Goal: Transaction & Acquisition: Purchase product/service

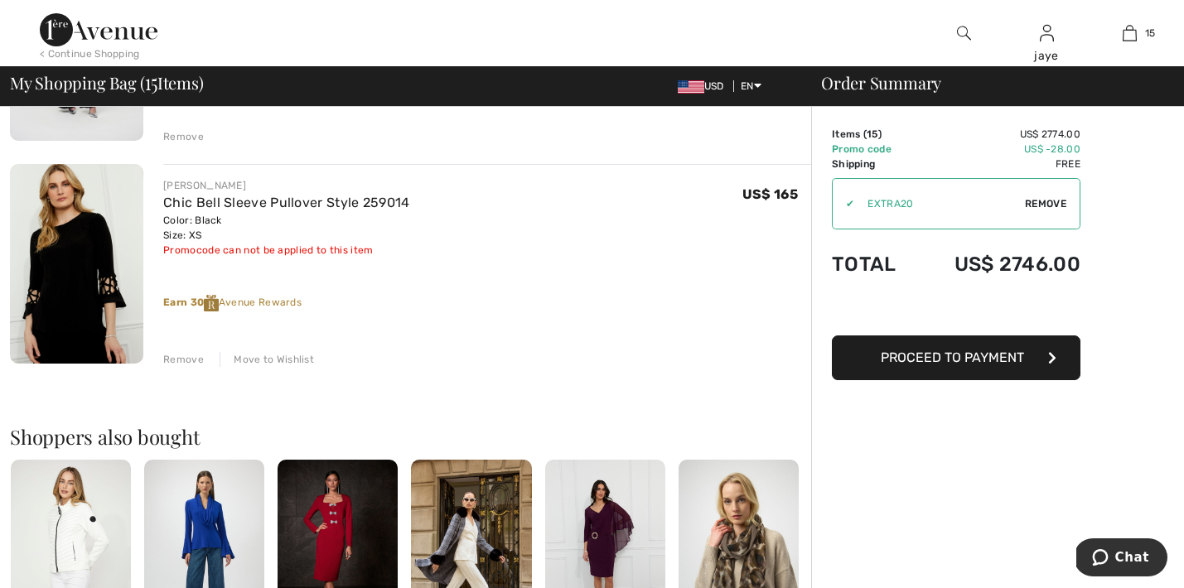
scroll to position [3215, 0]
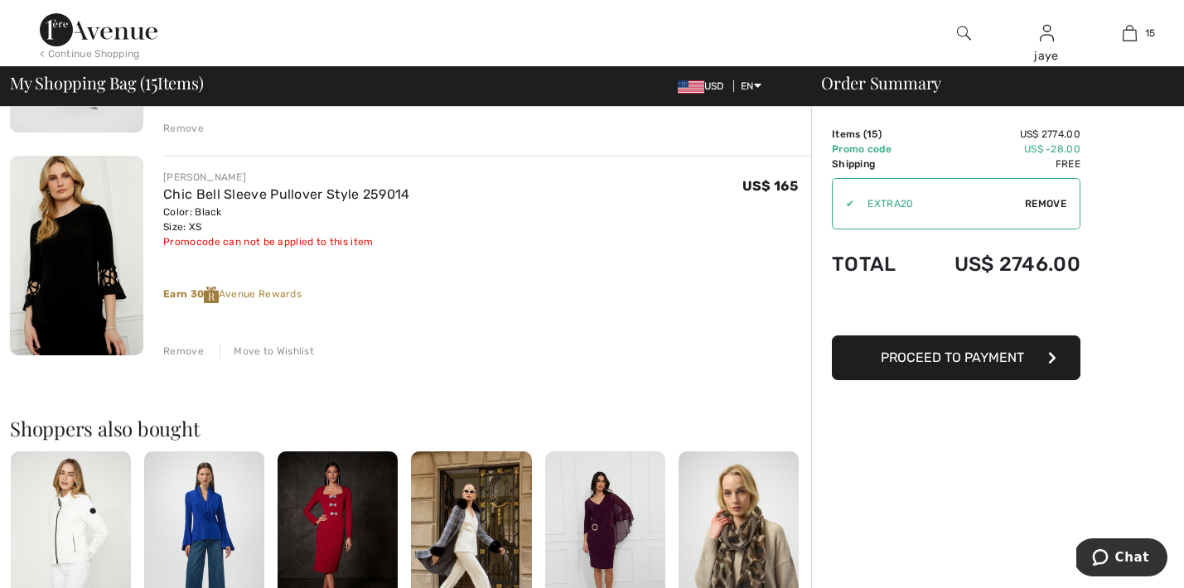
click at [254, 355] on div "Move to Wishlist" at bounding box center [267, 351] width 94 height 15
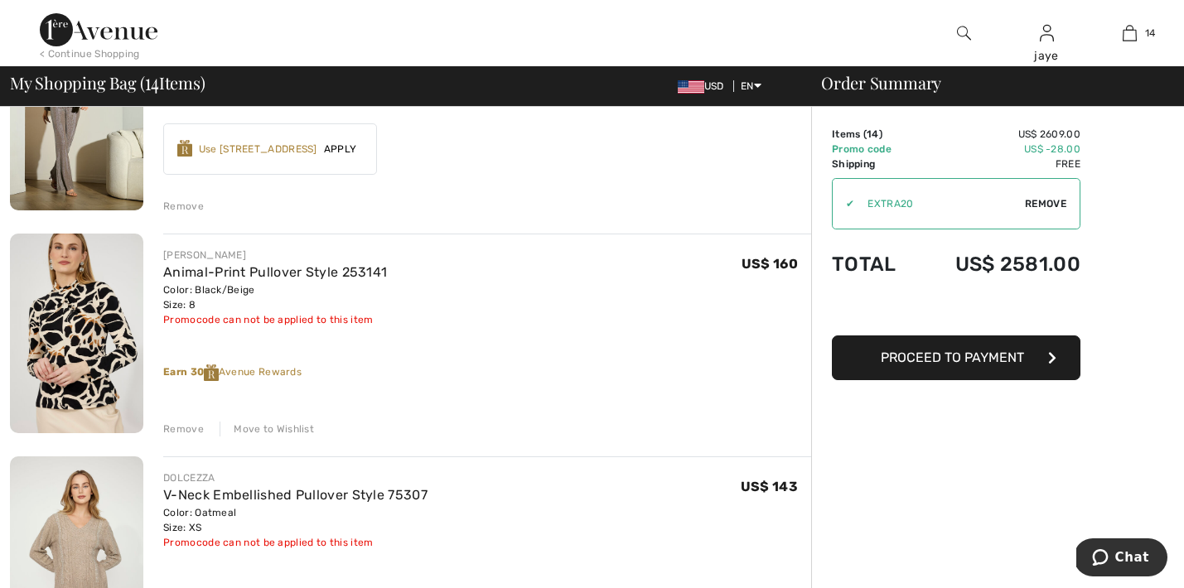
scroll to position [1127, 0]
click at [299, 432] on div "Move to Wishlist" at bounding box center [267, 429] width 94 height 15
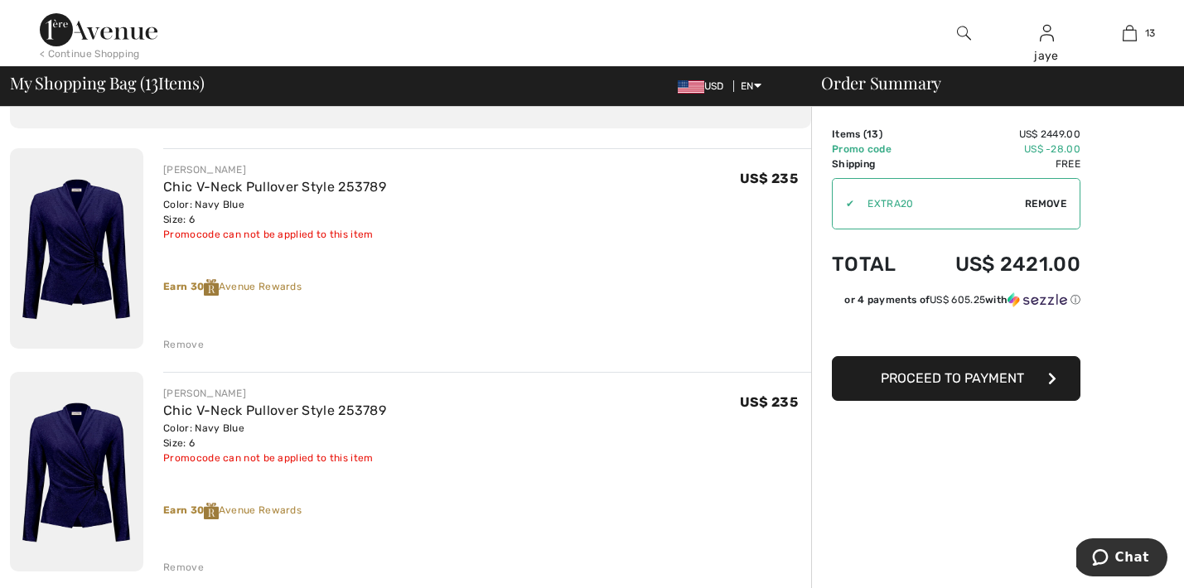
scroll to position [94, 0]
click at [195, 342] on div "Remove" at bounding box center [183, 344] width 41 height 15
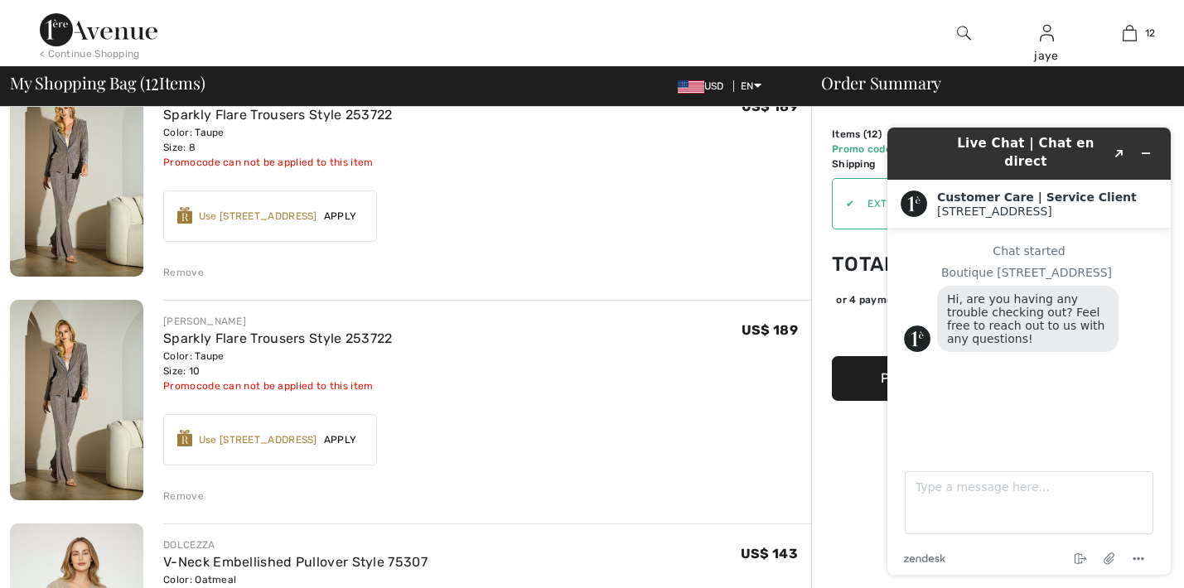
scroll to position [618, 0]
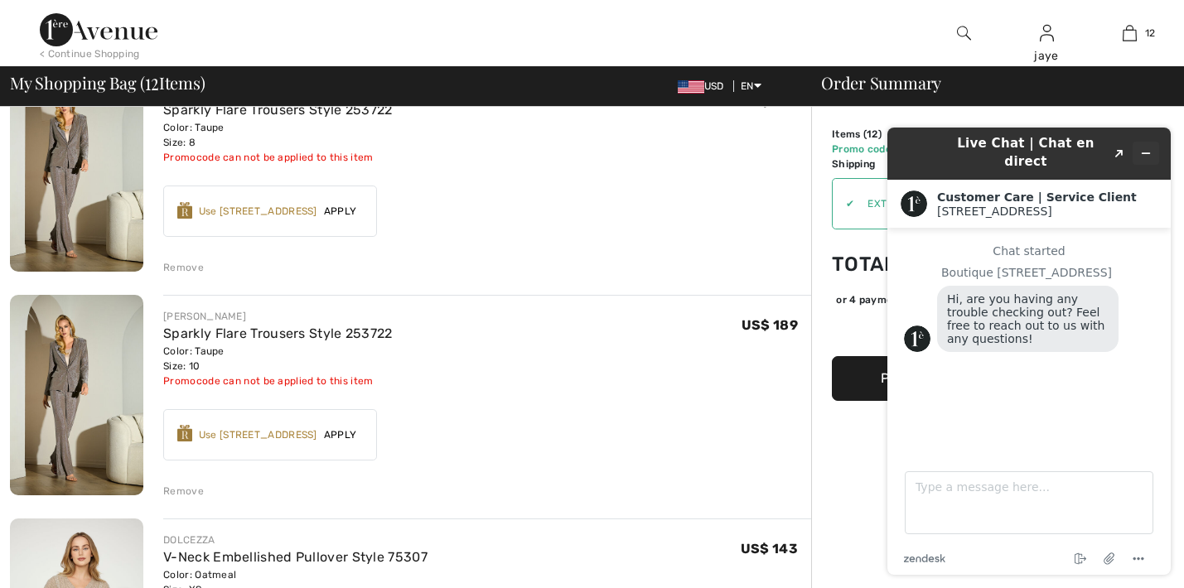
click at [1143, 153] on icon "Minimize widget" at bounding box center [1146, 153] width 7 height 0
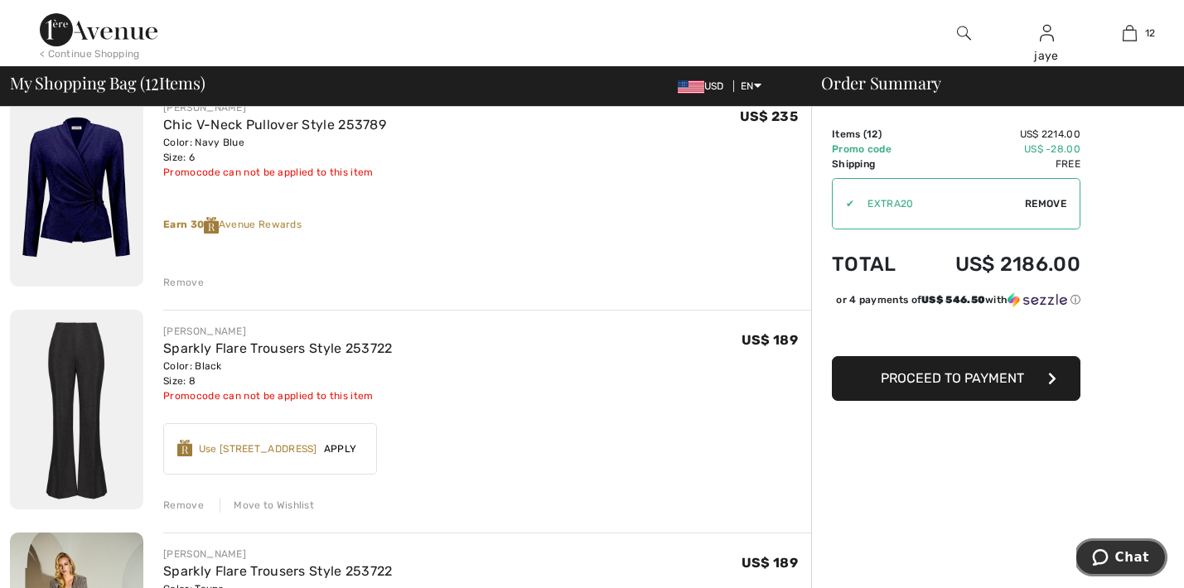
scroll to position [157, 0]
click at [351, 351] on link "Sparkly Flare Trousers Style 253722" at bounding box center [277, 349] width 229 height 16
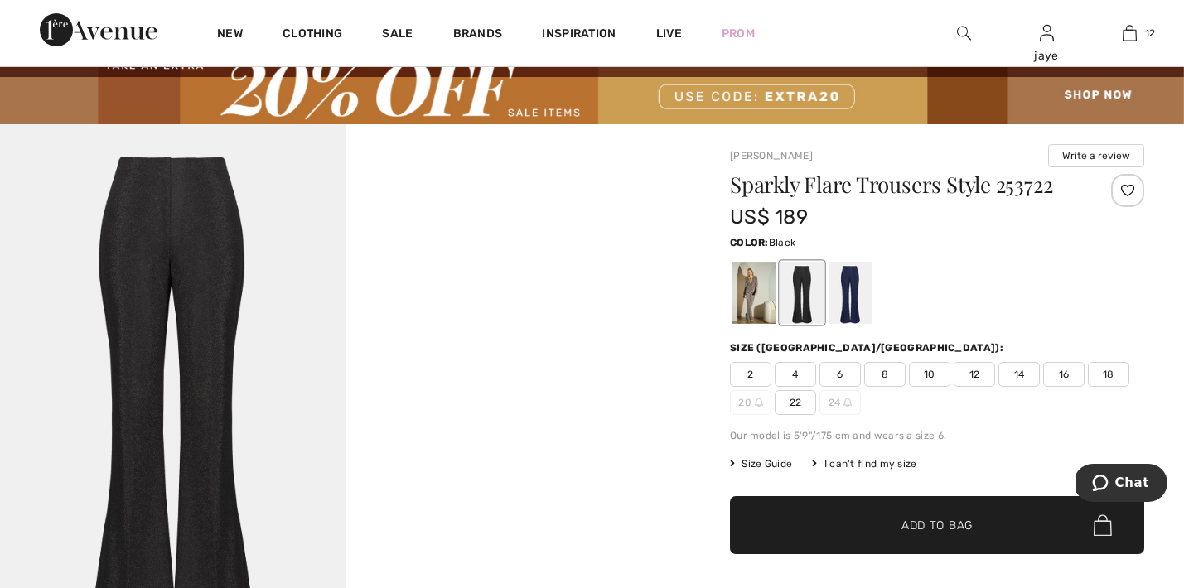
scroll to position [114, 0]
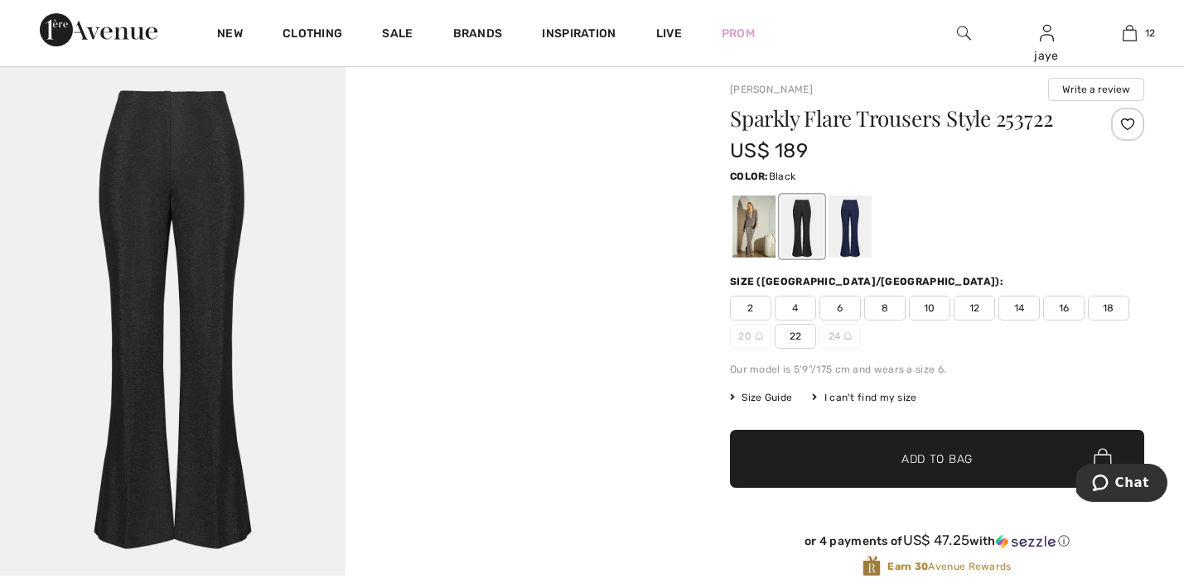
click at [934, 309] on span "10" at bounding box center [929, 308] width 41 height 25
click at [917, 455] on span "Add to Bag" at bounding box center [936, 459] width 71 height 17
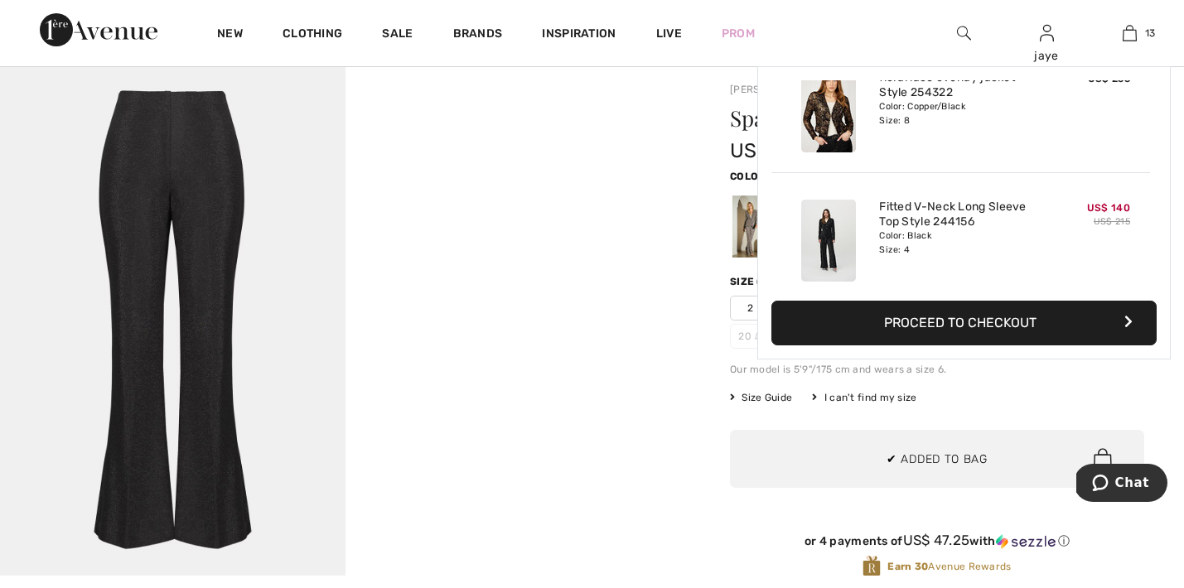
scroll to position [1473, 0]
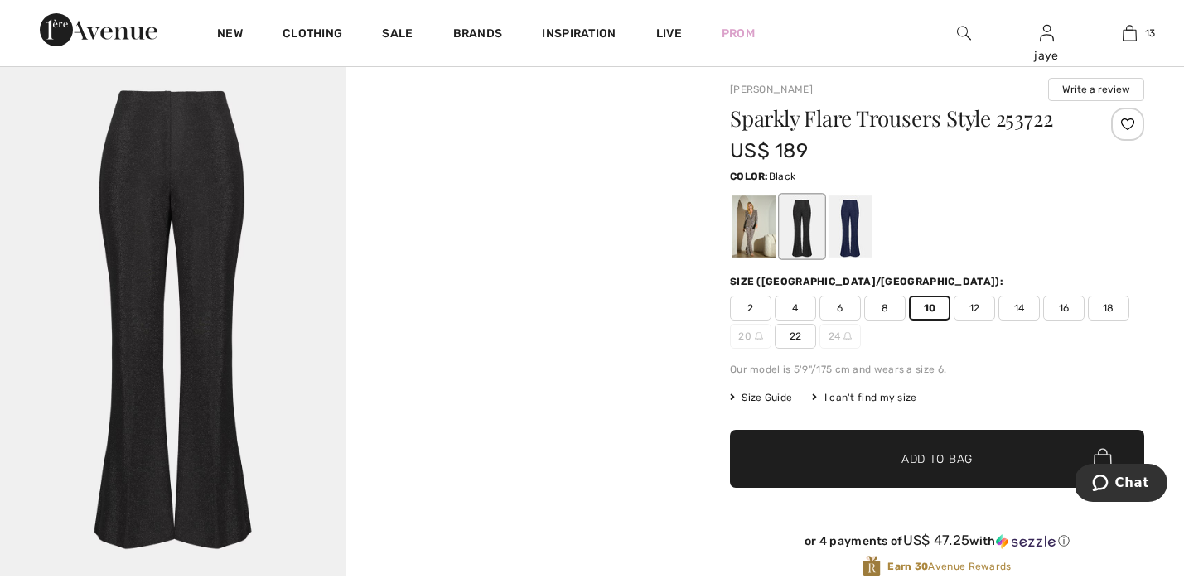
click at [704, 379] on div "Joseph Ribkoff Write a review Sparkly Flare Trousers Style 253722 US$ 189 Color…" at bounding box center [937, 567] width 494 height 1019
click at [882, 312] on span "8" at bounding box center [884, 308] width 41 height 25
click at [858, 450] on span "✔ Added to Bag Add to Bag" at bounding box center [937, 459] width 414 height 58
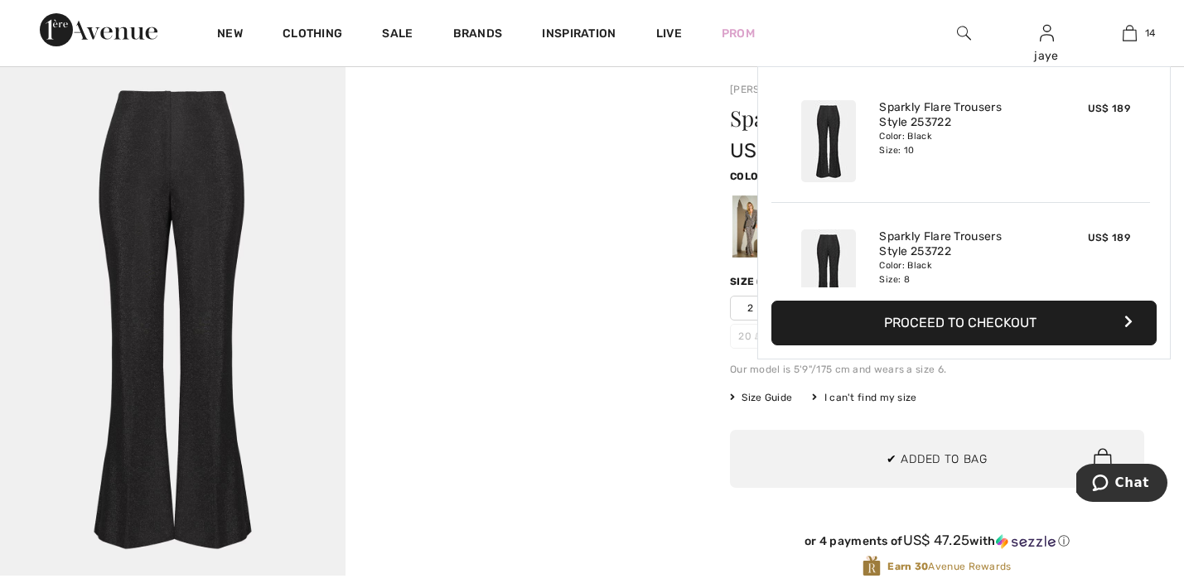
scroll to position [1602, 0]
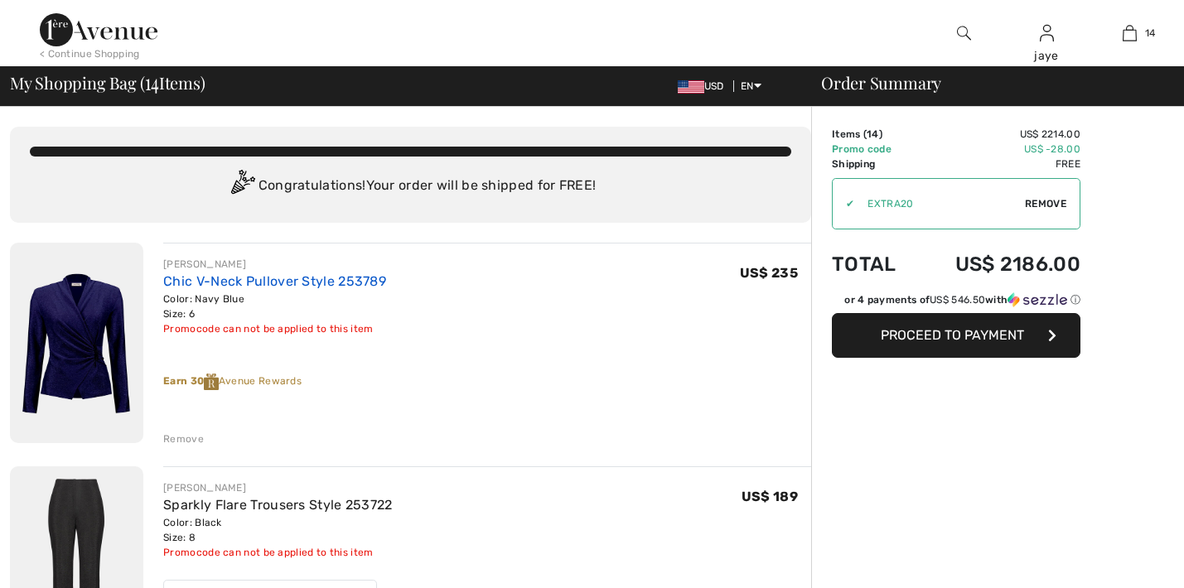
drag, startPoint x: 0, startPoint y: 0, endPoint x: 297, endPoint y: 283, distance: 410.2
click at [297, 283] on link "Chic V-Neck Pullover Style 253789" at bounding box center [274, 281] width 223 height 16
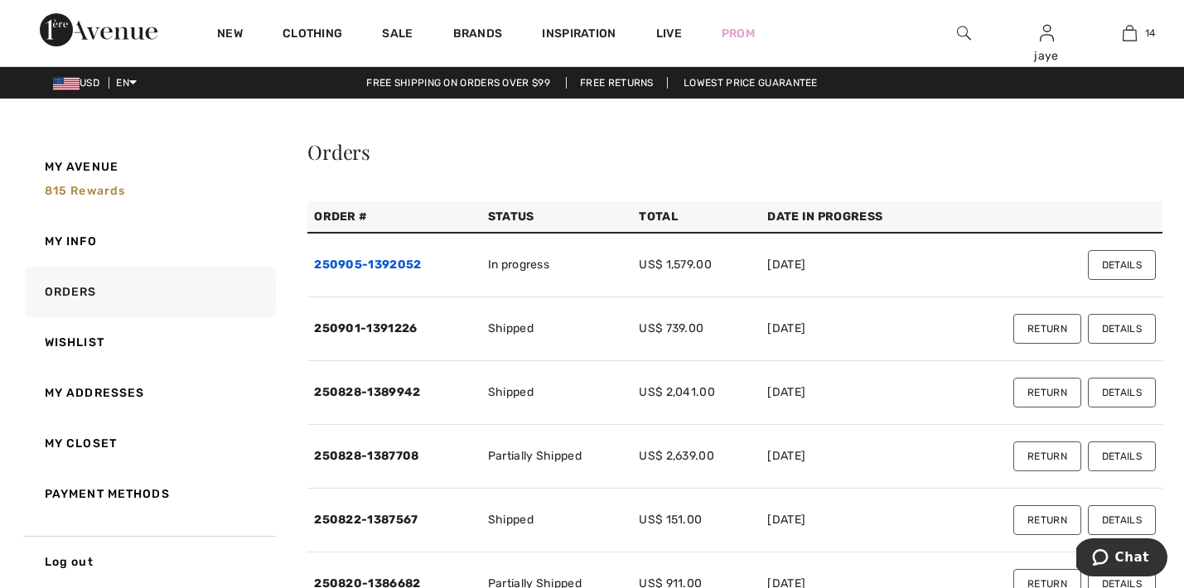
click at [388, 263] on link "250905-1392052" at bounding box center [367, 265] width 107 height 14
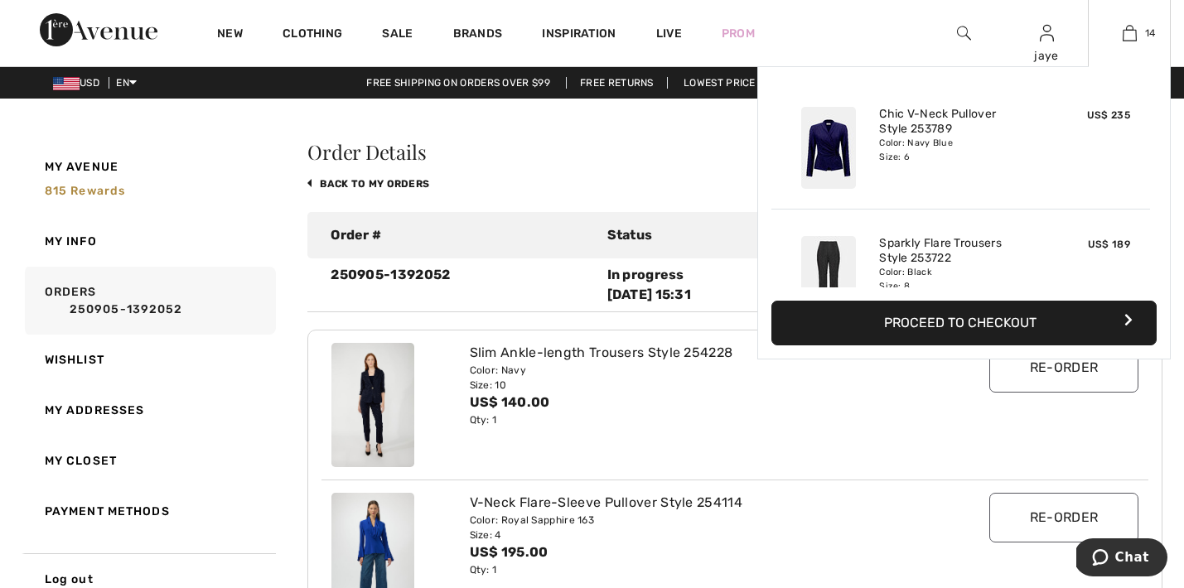
click at [935, 326] on button "Proceed to Checkout" at bounding box center [963, 323] width 385 height 45
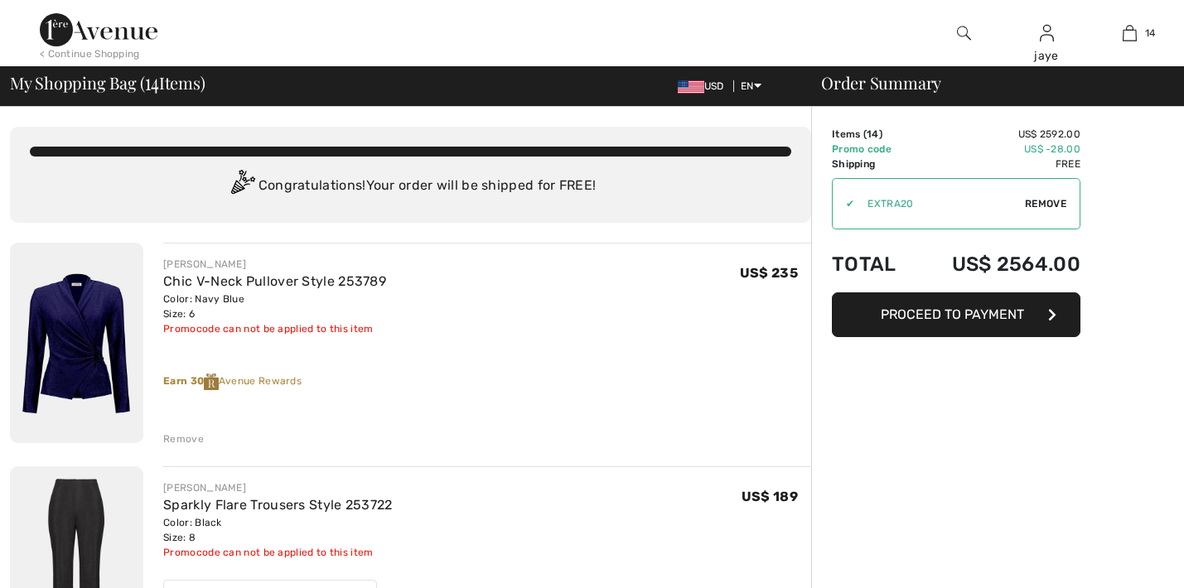
click at [190, 439] on div "Remove" at bounding box center [183, 439] width 41 height 15
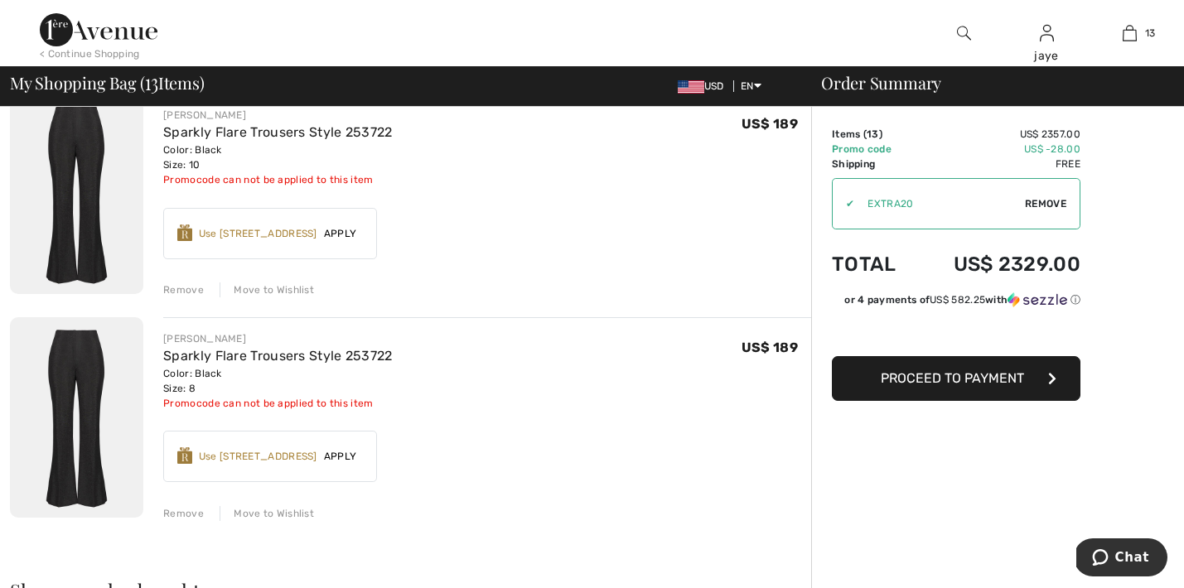
scroll to position [2607, 0]
click at [255, 512] on div "Move to Wishlist" at bounding box center [267, 512] width 94 height 15
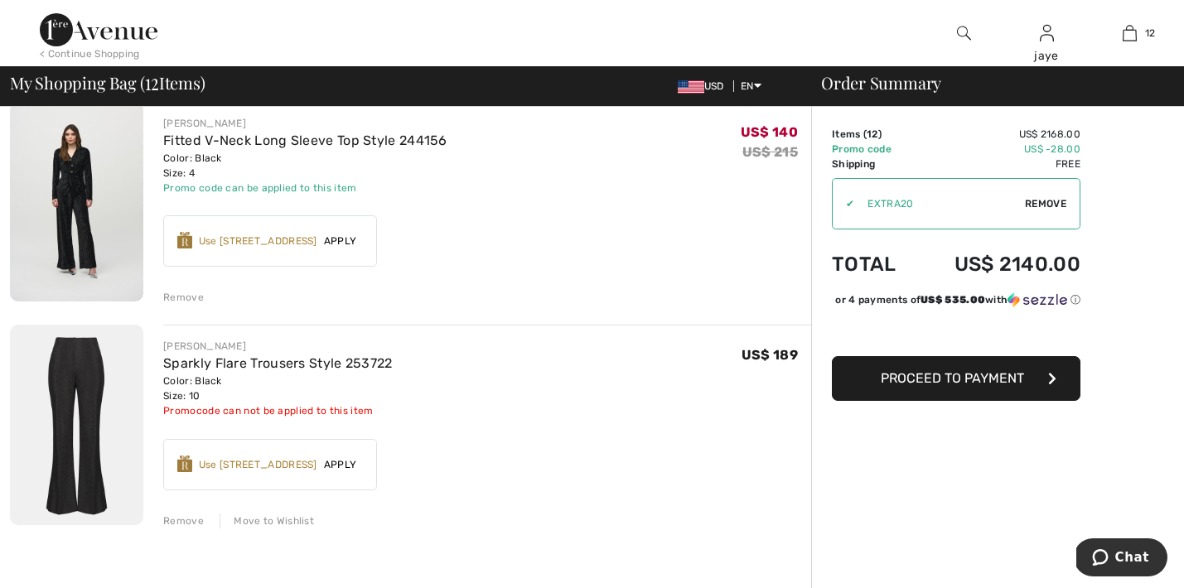
scroll to position [2290, 0]
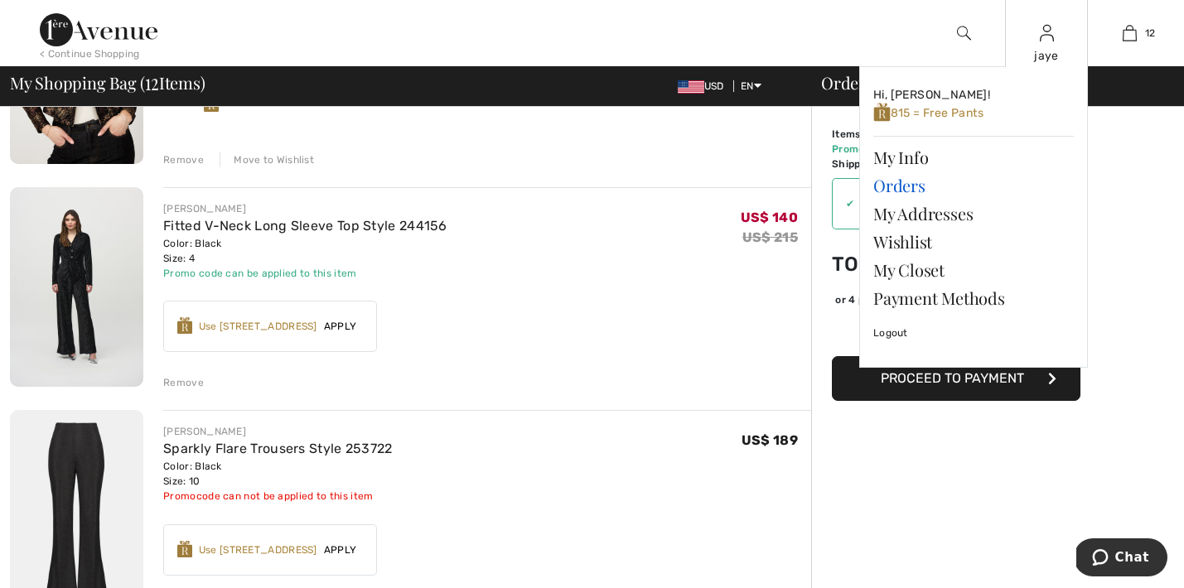
click at [898, 180] on link "Orders" at bounding box center [973, 186] width 201 height 28
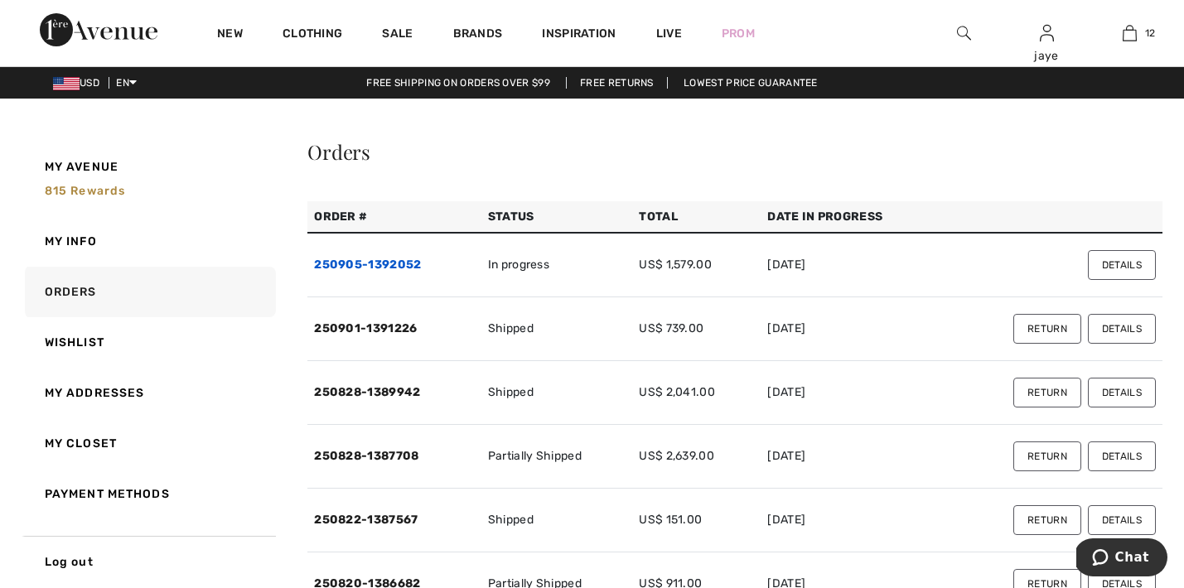
click at [410, 259] on link "250905-1392052" at bounding box center [367, 265] width 107 height 14
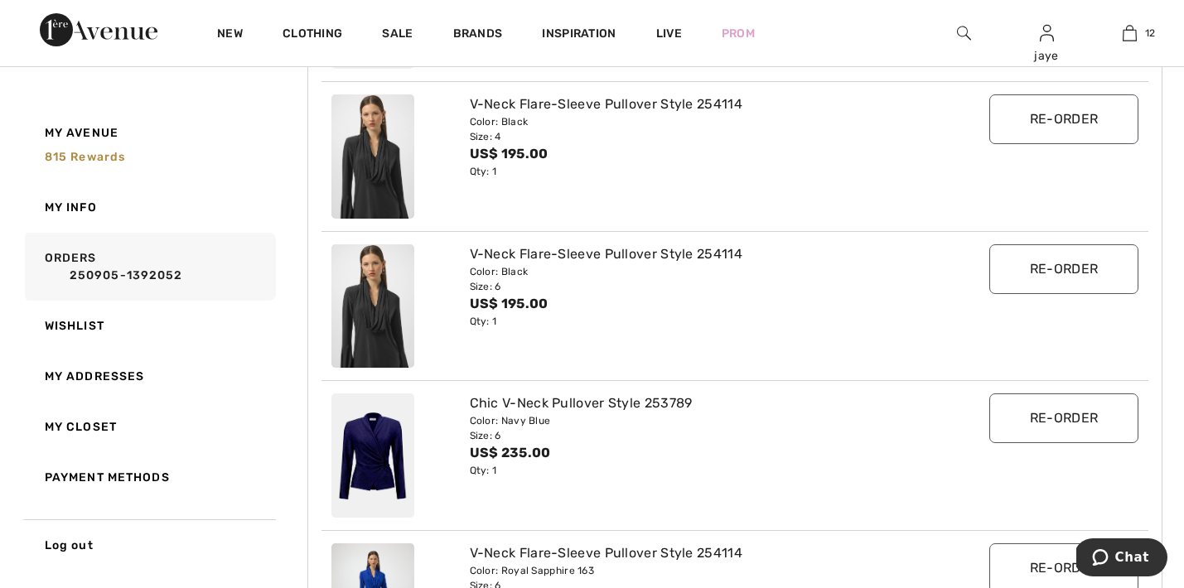
scroll to position [694, 0]
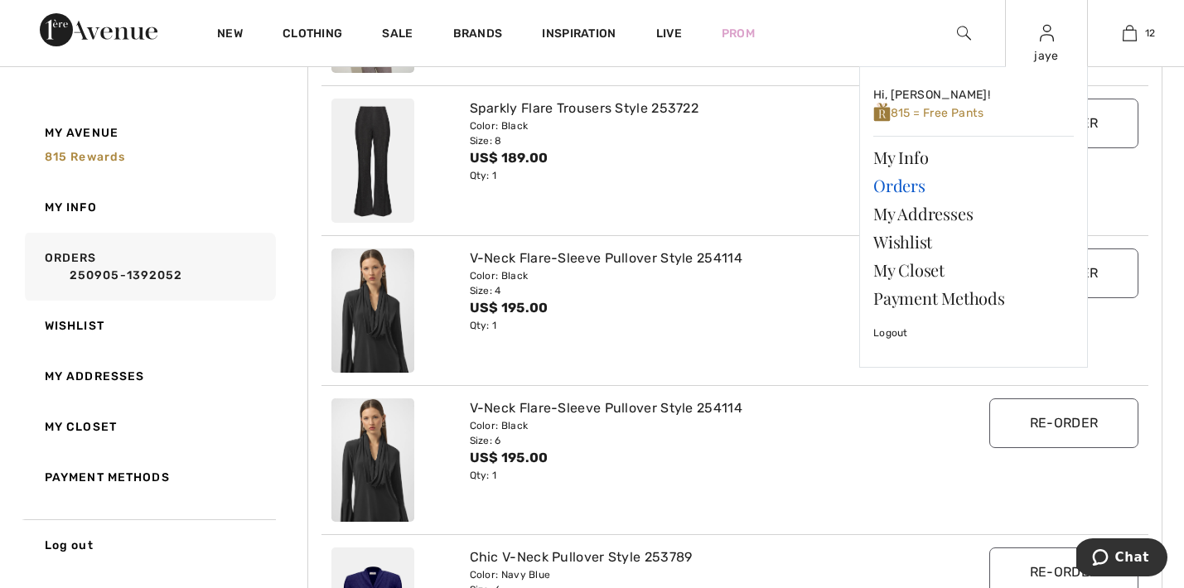
click at [920, 186] on link "Orders" at bounding box center [973, 186] width 201 height 28
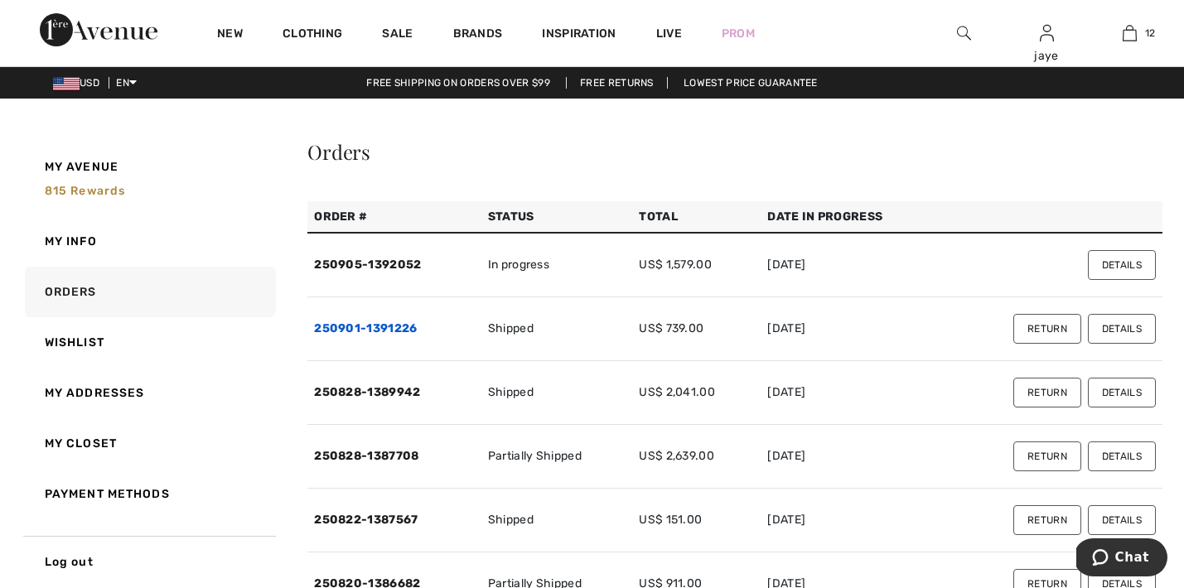
click at [403, 333] on link "250901-1391226" at bounding box center [365, 328] width 103 height 14
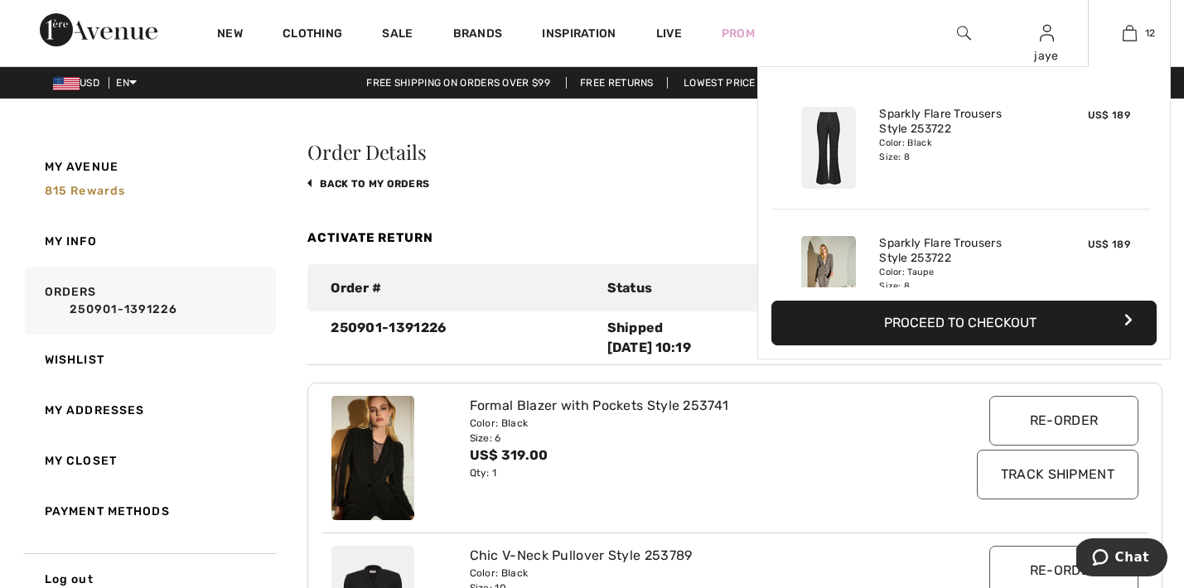
click at [945, 321] on button "Proceed to Checkout" at bounding box center [963, 323] width 385 height 45
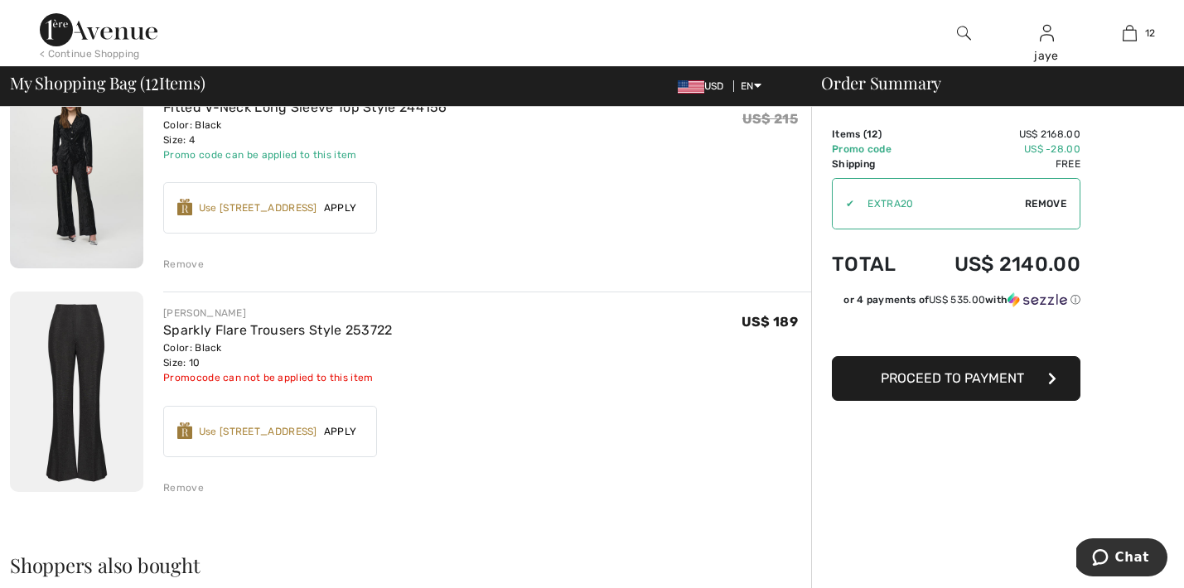
scroll to position [2495, 0]
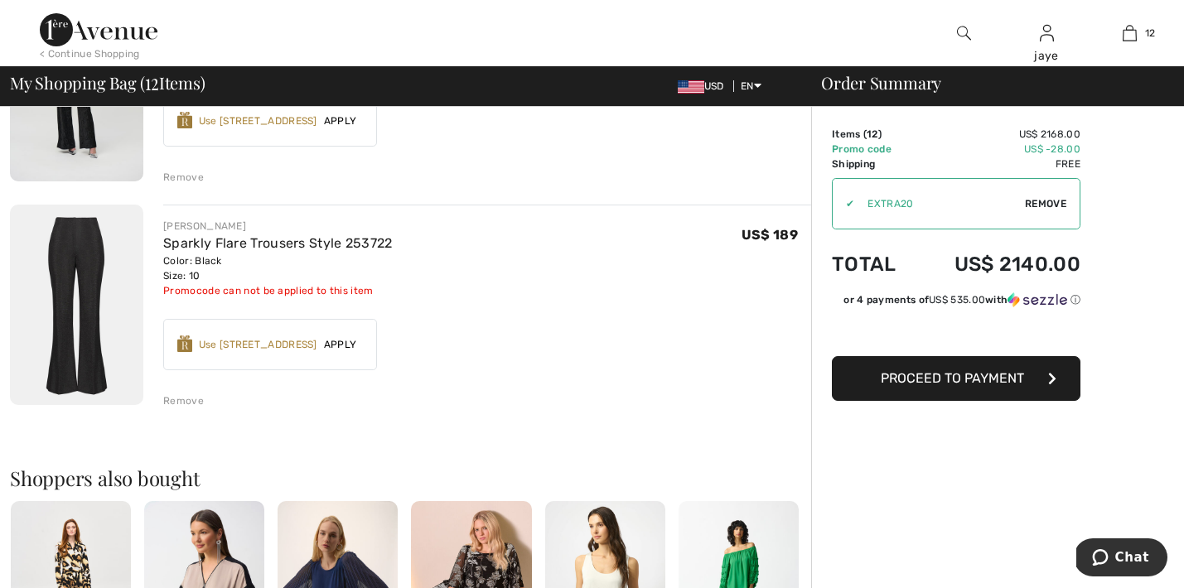
click at [188, 402] on div "Remove" at bounding box center [183, 401] width 41 height 15
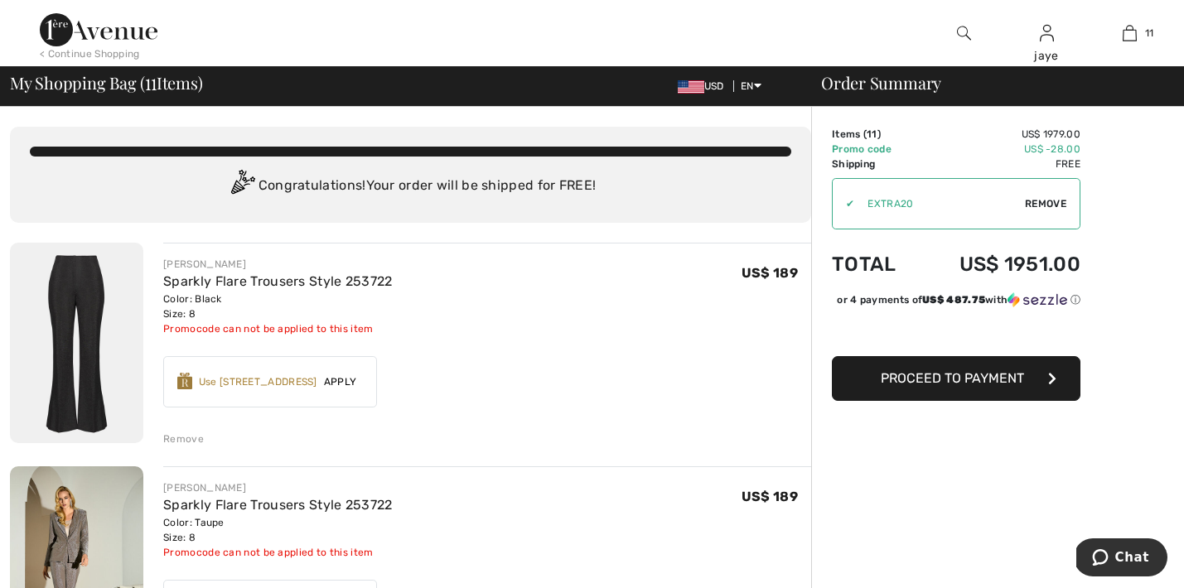
scroll to position [0, 0]
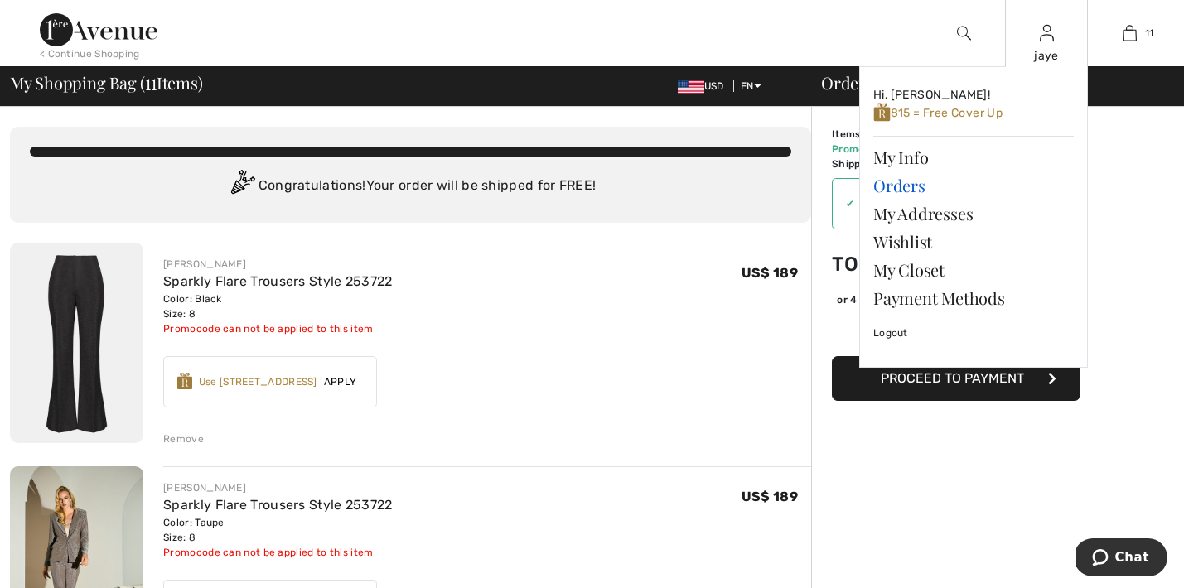
click at [910, 185] on link "Orders" at bounding box center [973, 186] width 201 height 28
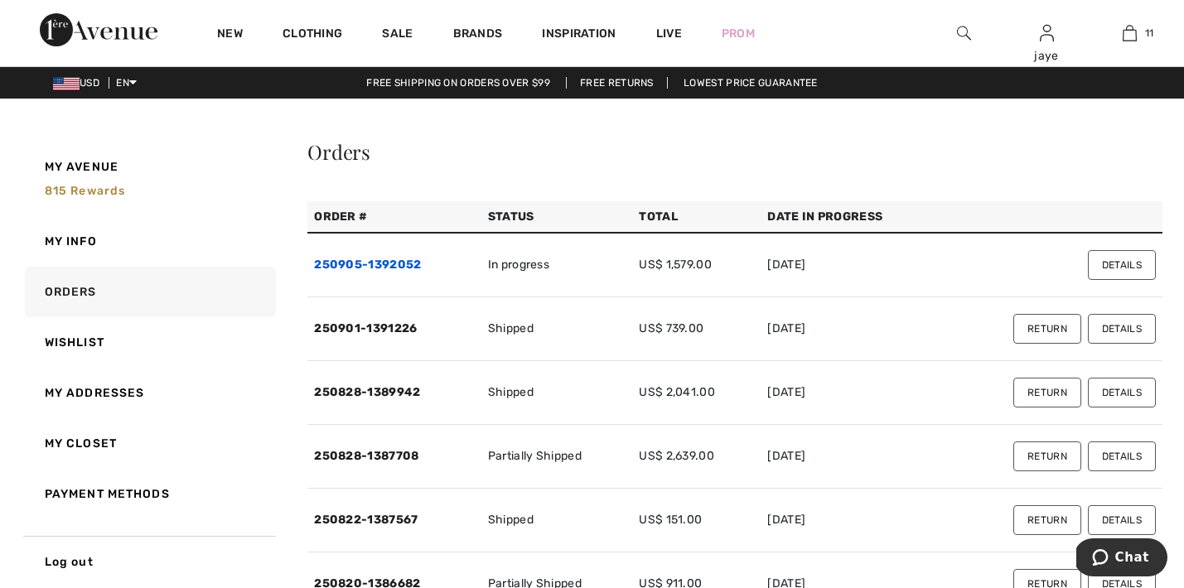
click at [413, 271] on link "250905-1392052" at bounding box center [367, 265] width 107 height 14
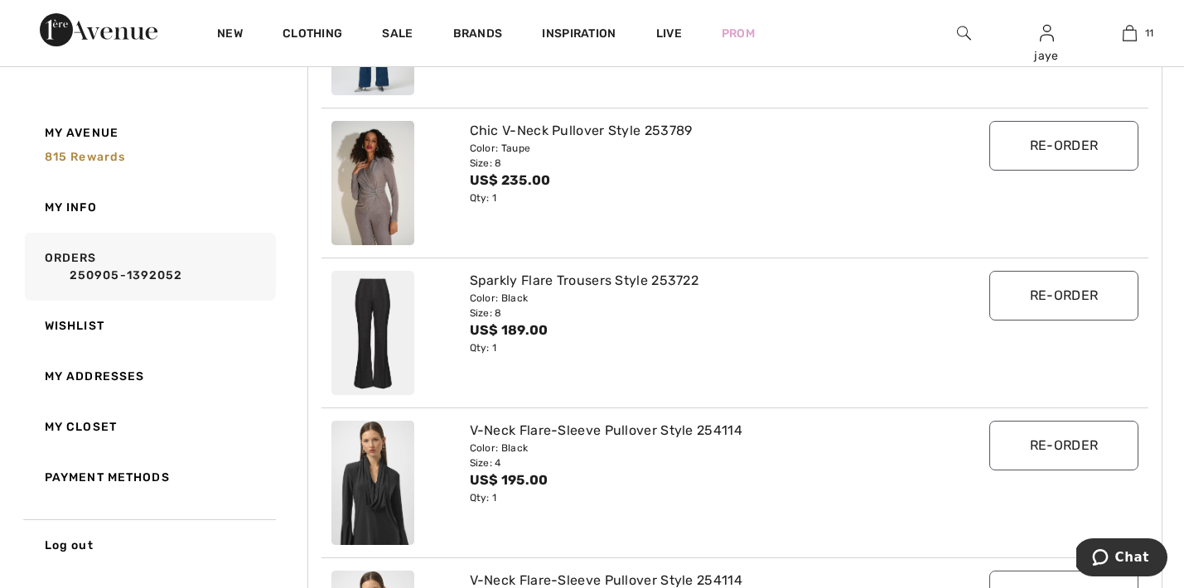
scroll to position [517, 0]
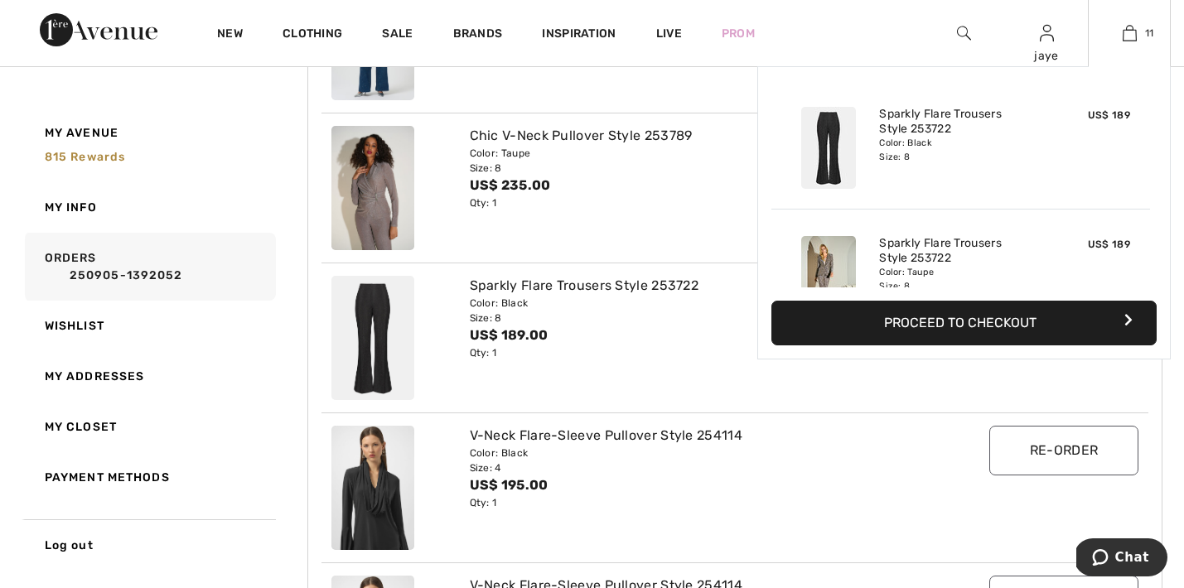
click at [952, 321] on button "Proceed to Checkout" at bounding box center [963, 323] width 385 height 45
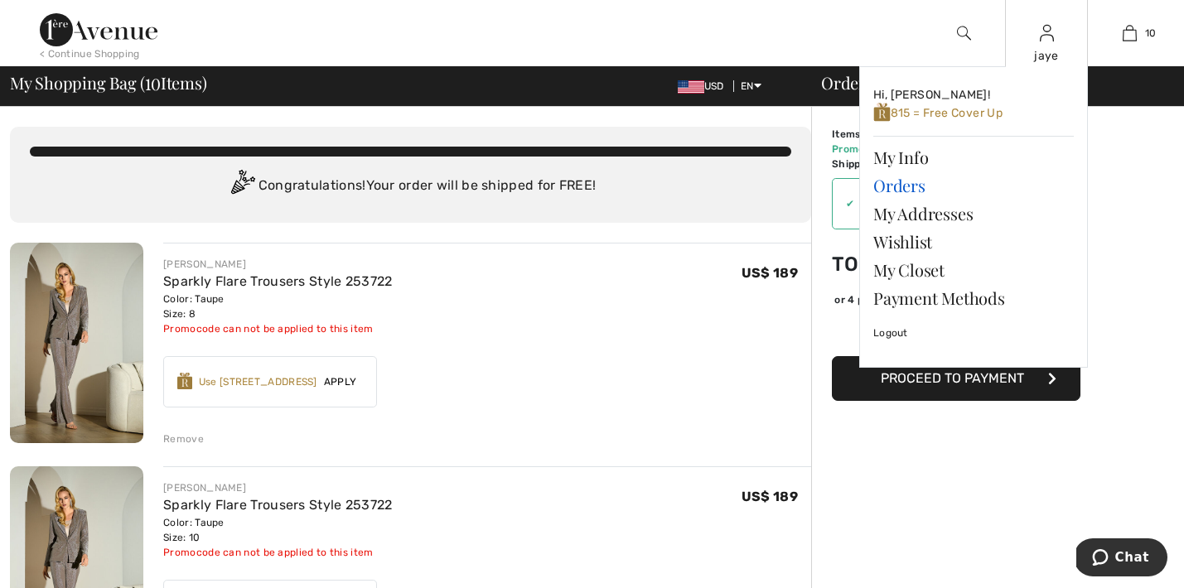
click at [894, 190] on link "Orders" at bounding box center [973, 186] width 201 height 28
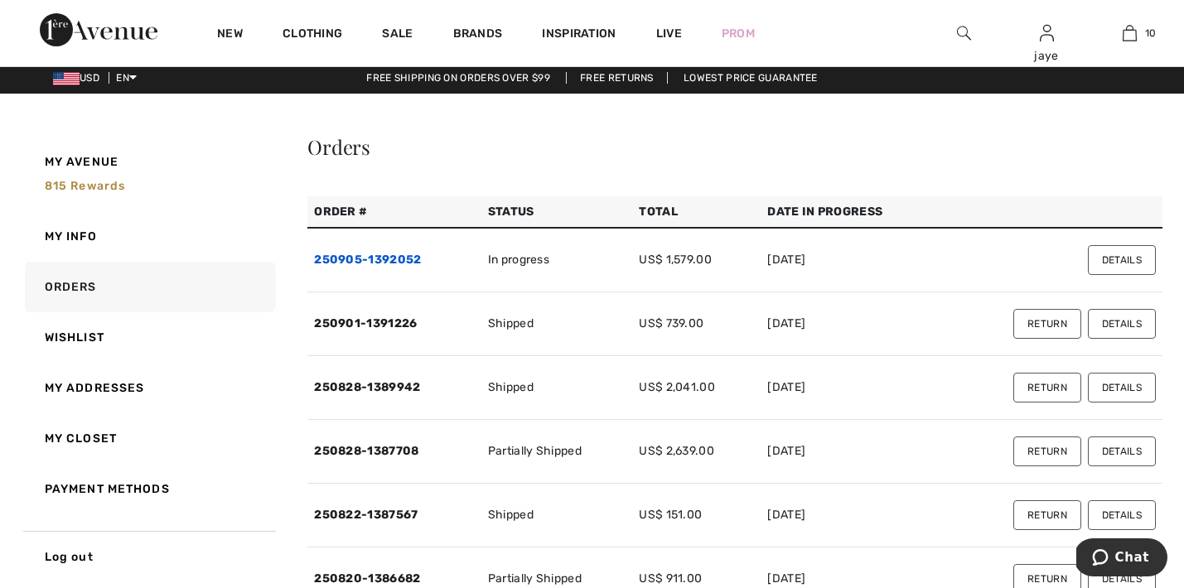
click at [405, 263] on link "250905-1392052" at bounding box center [367, 260] width 107 height 14
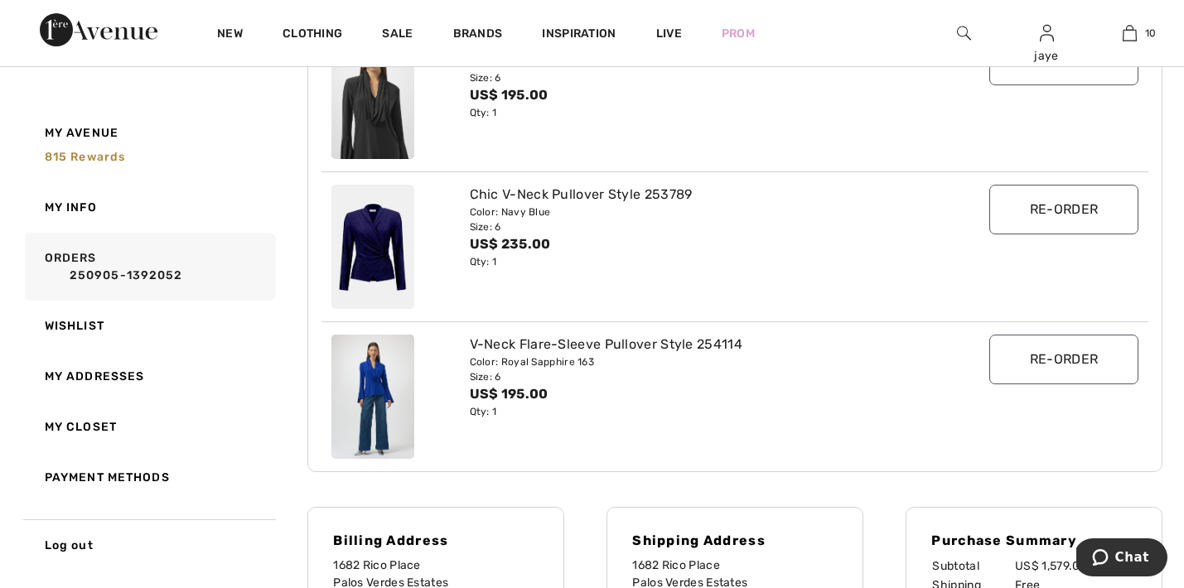
scroll to position [1030, 0]
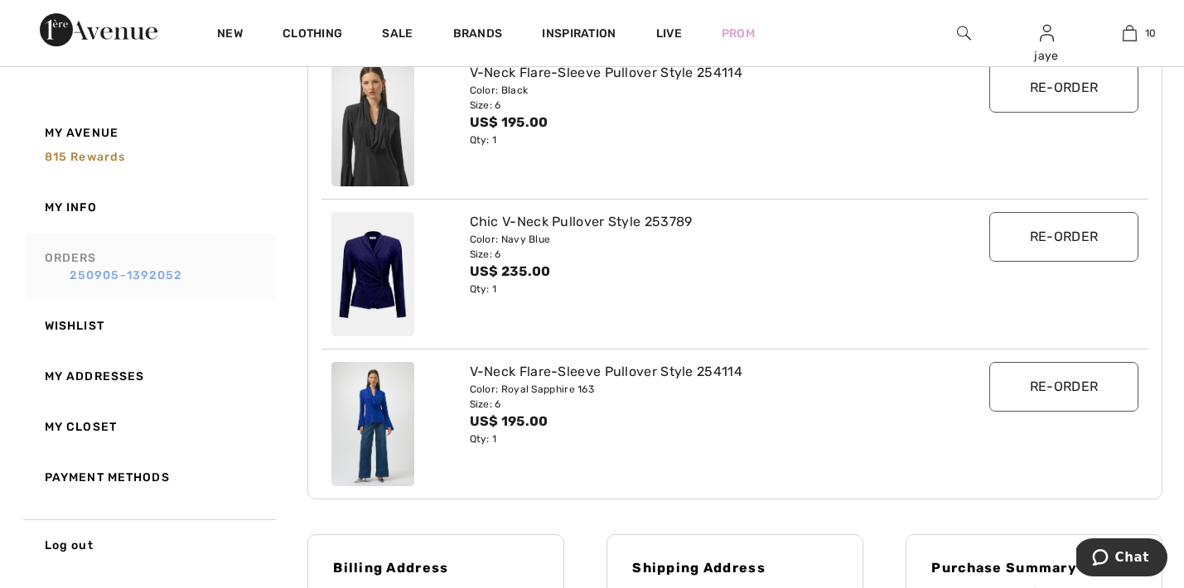
click at [182, 274] on link "250905-1392052" at bounding box center [157, 275] width 225 height 17
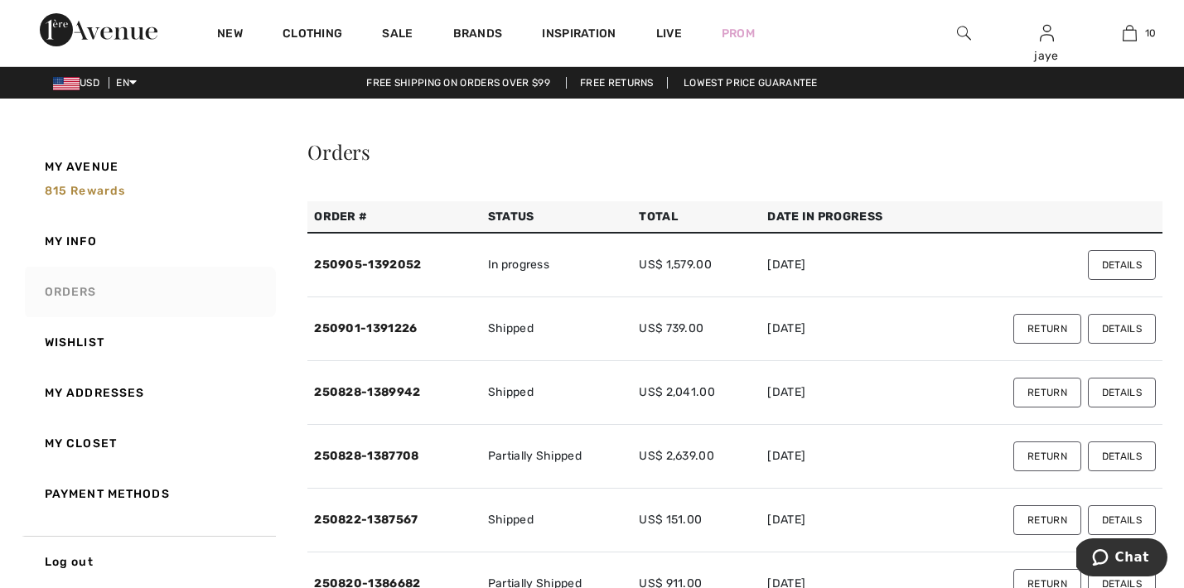
scroll to position [0, 0]
click at [406, 327] on link "250901-1391226" at bounding box center [365, 328] width 103 height 14
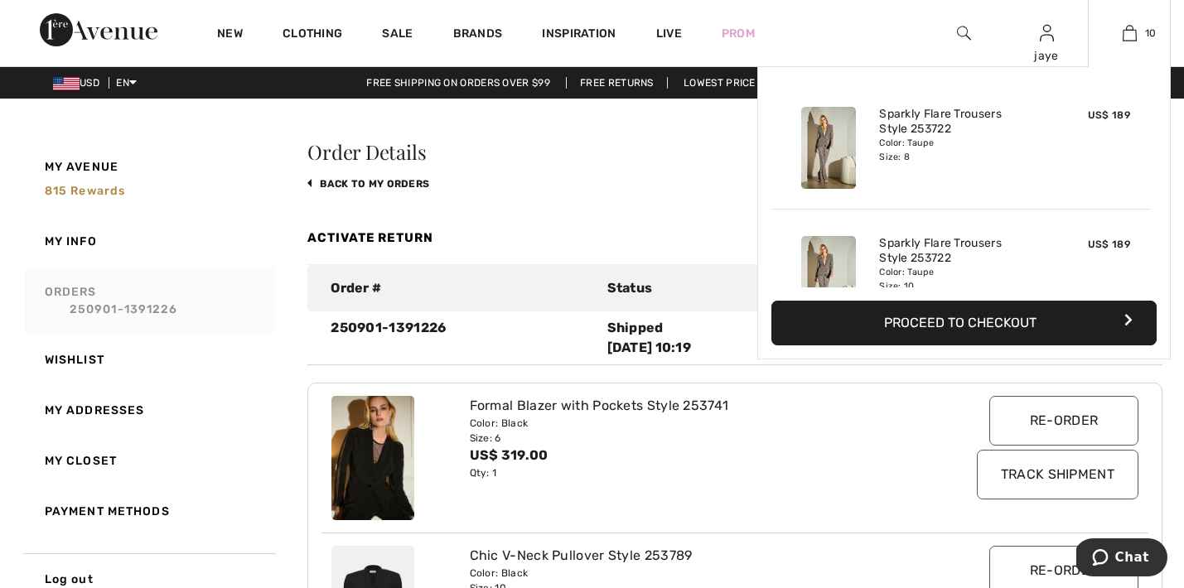
click at [985, 323] on button "Proceed to Checkout" at bounding box center [963, 323] width 385 height 45
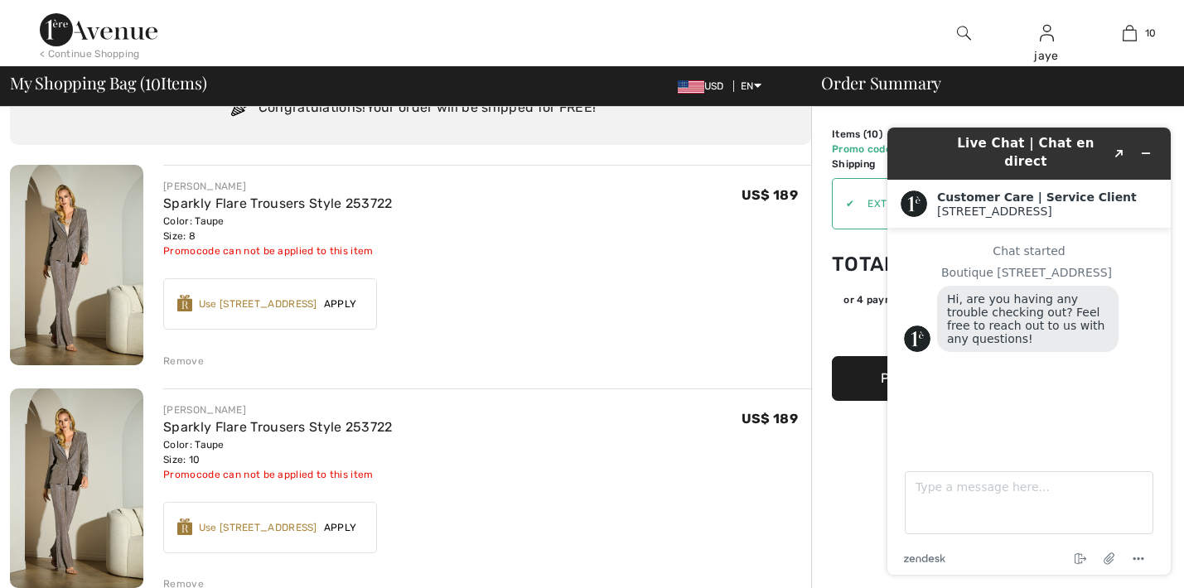
scroll to position [77, 0]
click at [1146, 147] on icon "Minimize widget" at bounding box center [1146, 153] width 12 height 12
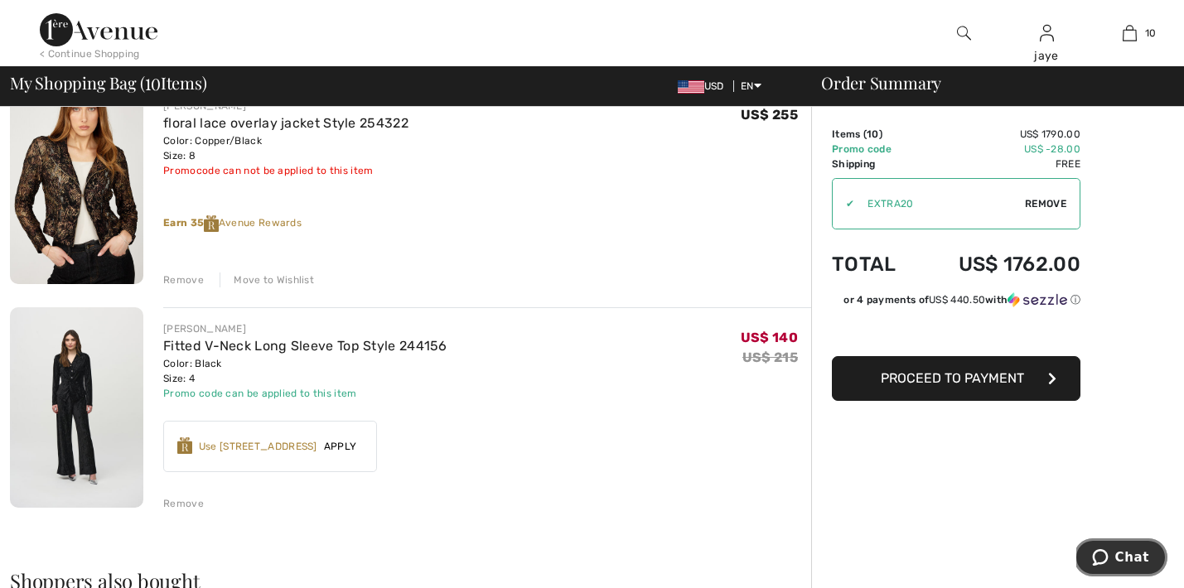
scroll to position [2082, 0]
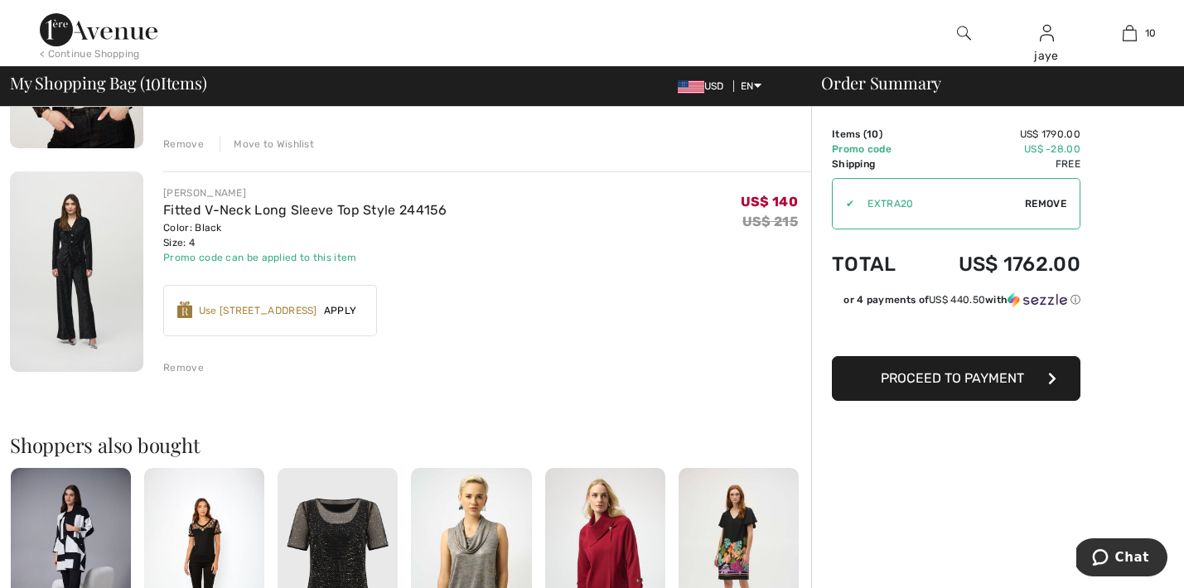
click at [190, 368] on div "Remove" at bounding box center [183, 367] width 41 height 15
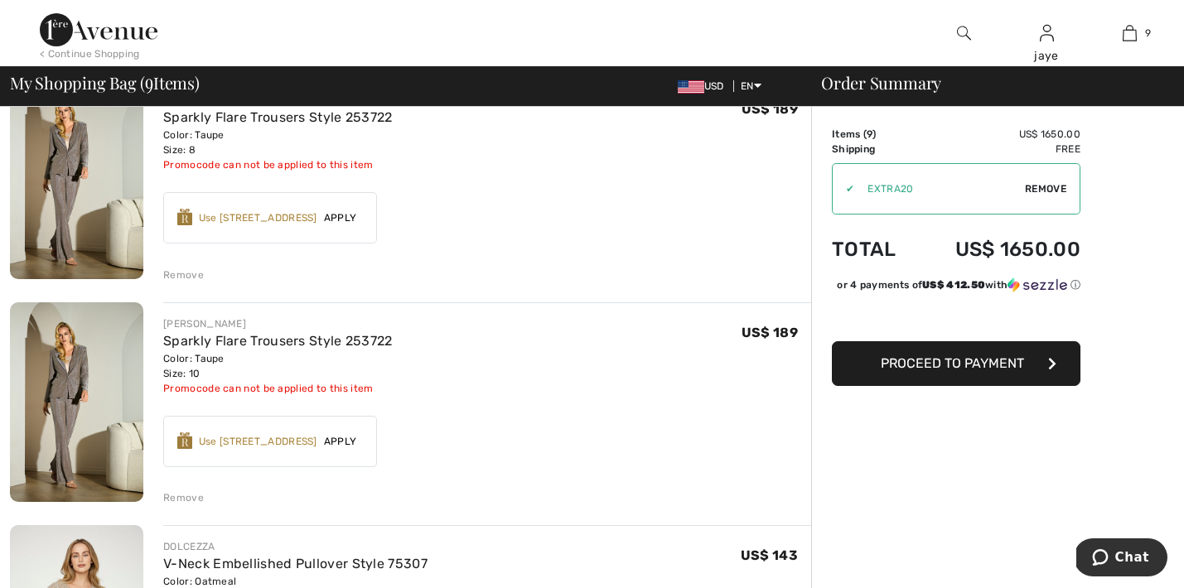
scroll to position [158, 0]
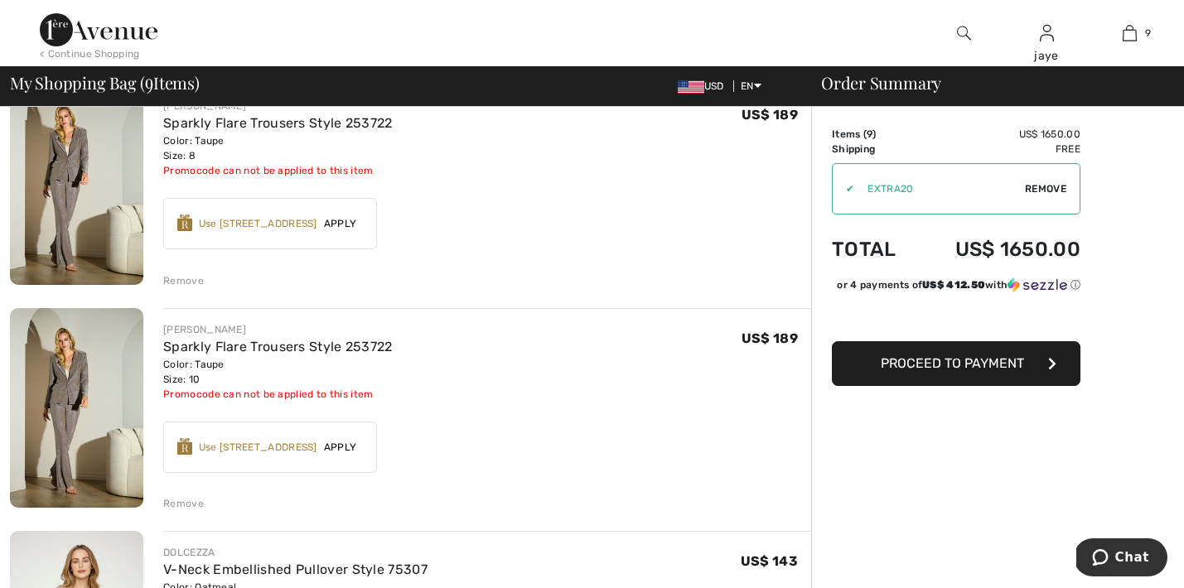
click at [991, 371] on span "Proceed to Payment" at bounding box center [952, 363] width 143 height 16
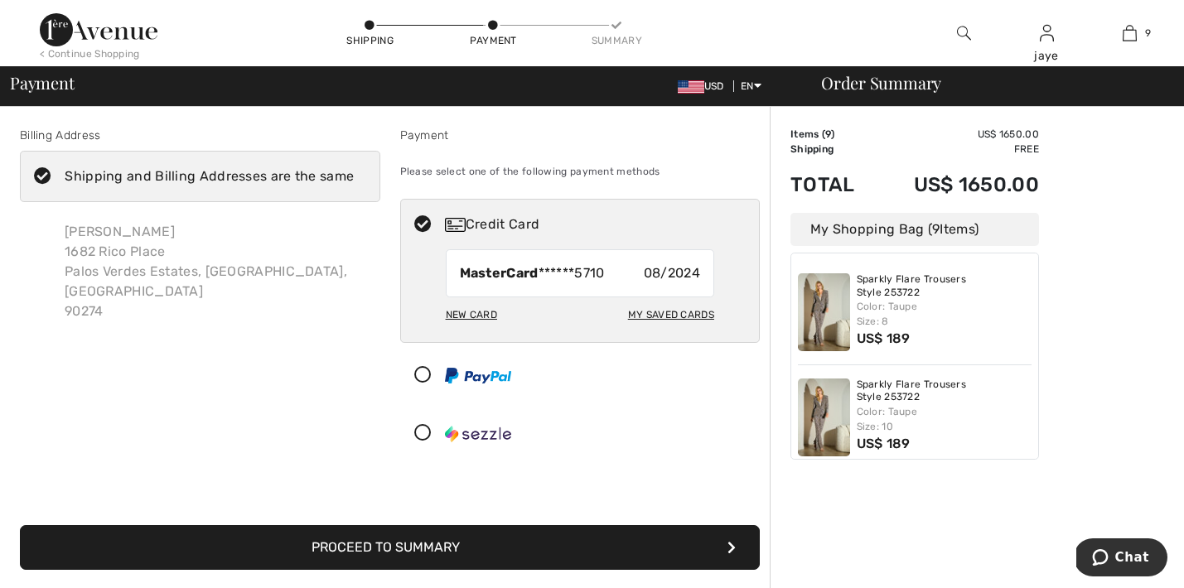
click at [674, 312] on div "My Saved Cards" at bounding box center [671, 315] width 86 height 28
radio input "true"
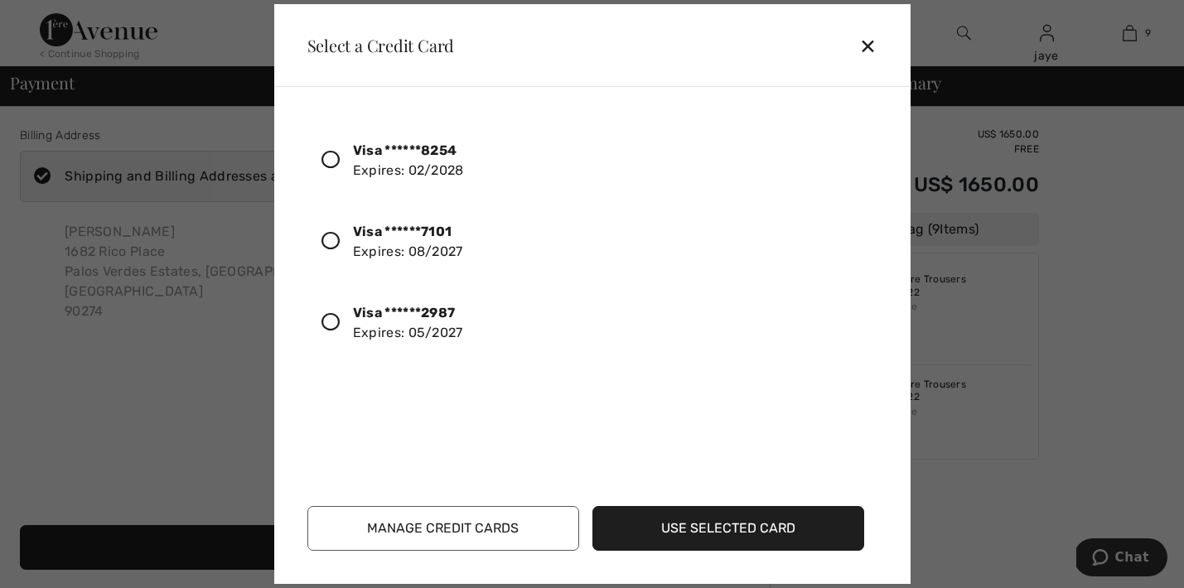
click at [329, 322] on icon at bounding box center [330, 322] width 18 height 18
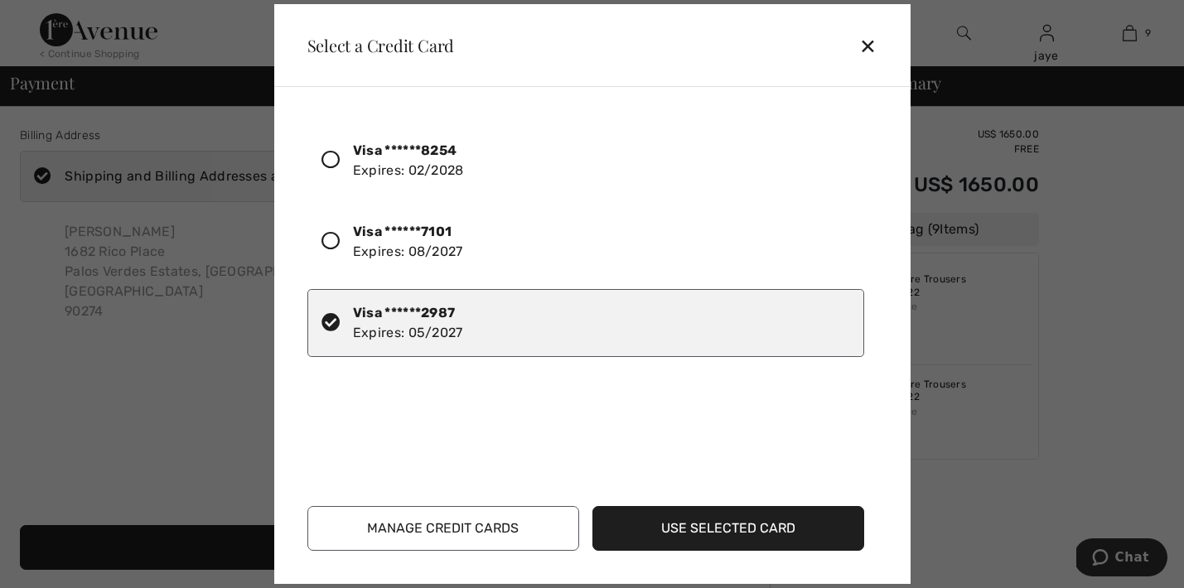
click at [669, 524] on button "Use Selected Card" at bounding box center [728, 528] width 272 height 45
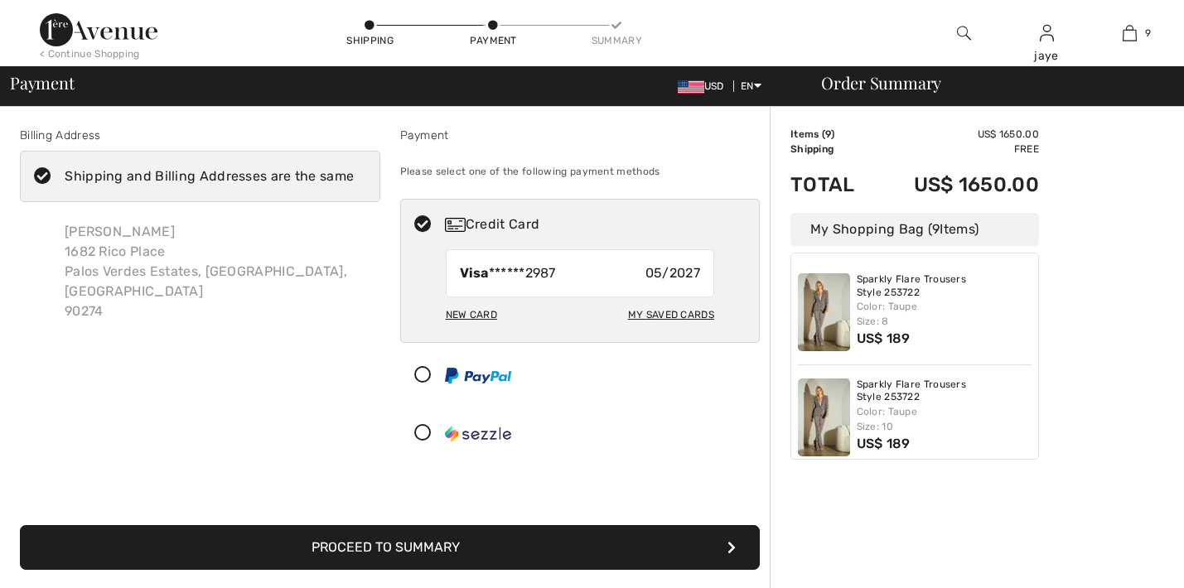
click at [622, 556] on button "Proceed to Summary" at bounding box center [390, 547] width 740 height 45
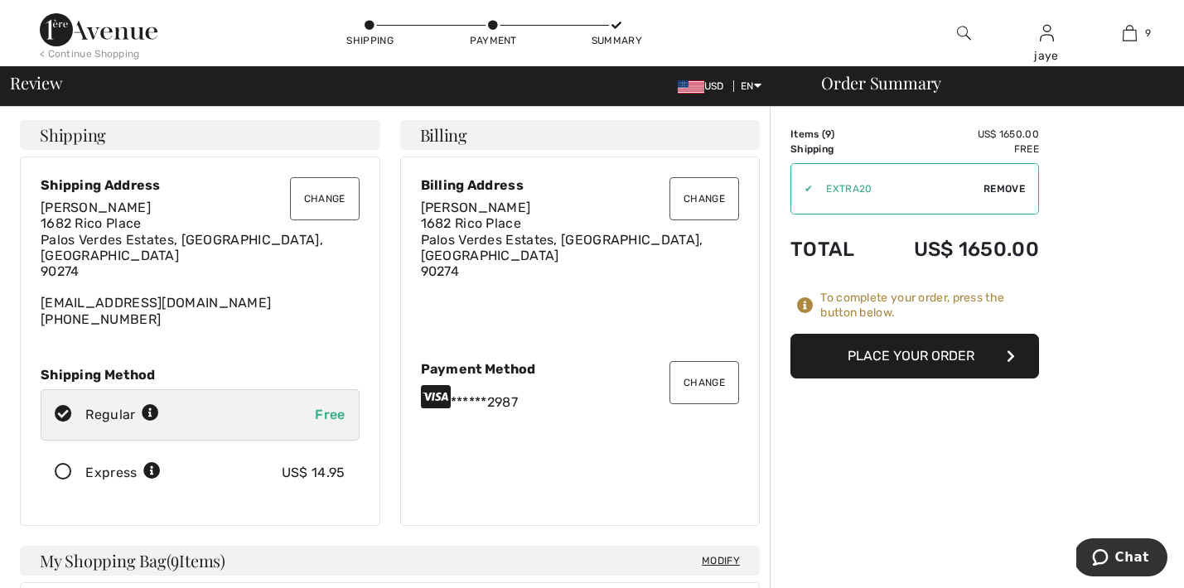
click at [928, 355] on button "Place Your Order" at bounding box center [914, 356] width 249 height 45
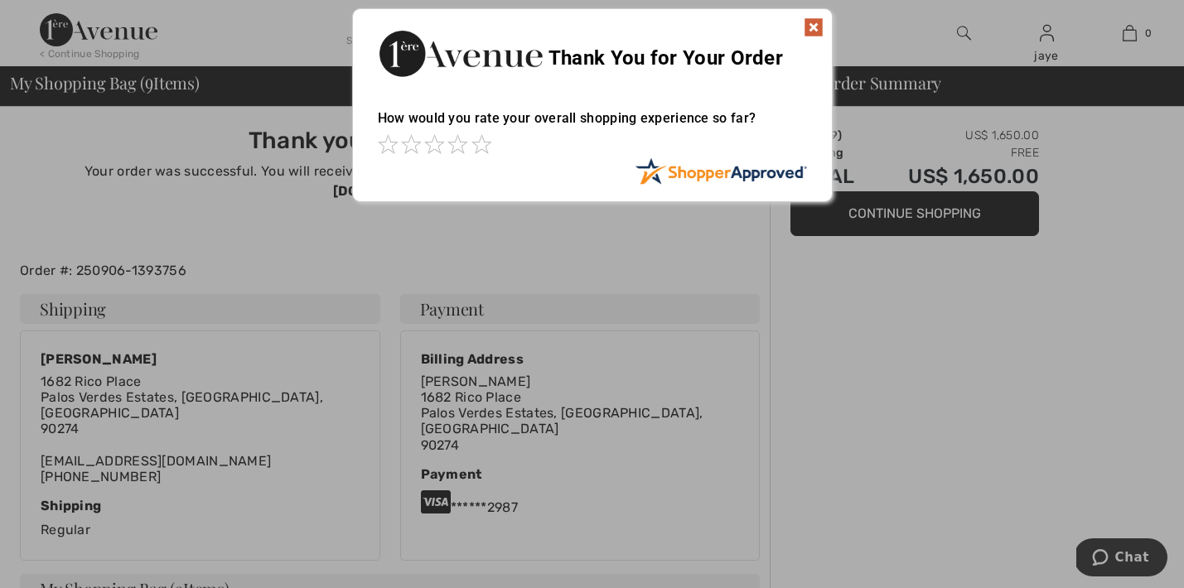
click at [814, 22] on img at bounding box center [814, 27] width 20 height 20
